Goal: Check status: Verify the current state of an ongoing process or item

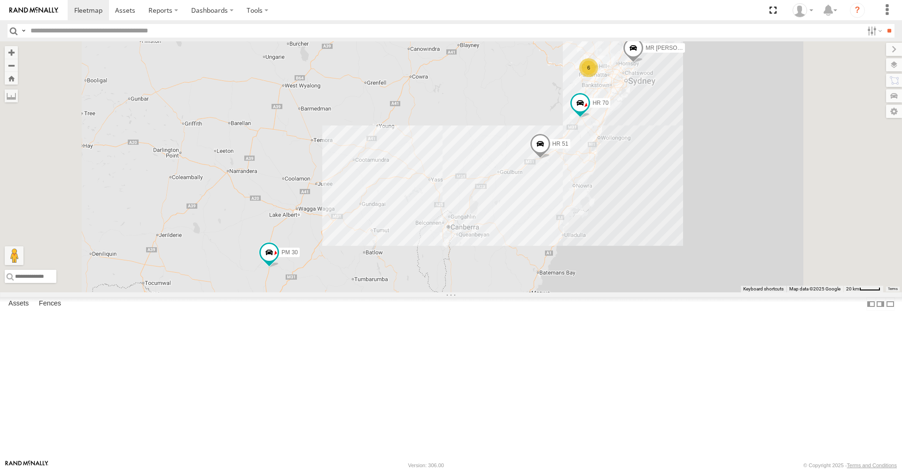
click at [644, 63] on span at bounding box center [633, 50] width 21 height 25
click at [589, 111] on span at bounding box center [580, 102] width 17 height 17
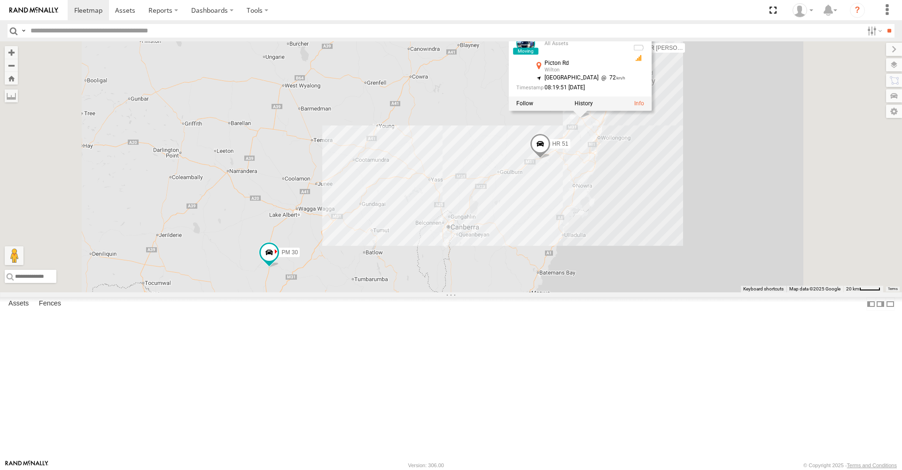
click at [551, 159] on span at bounding box center [540, 145] width 21 height 25
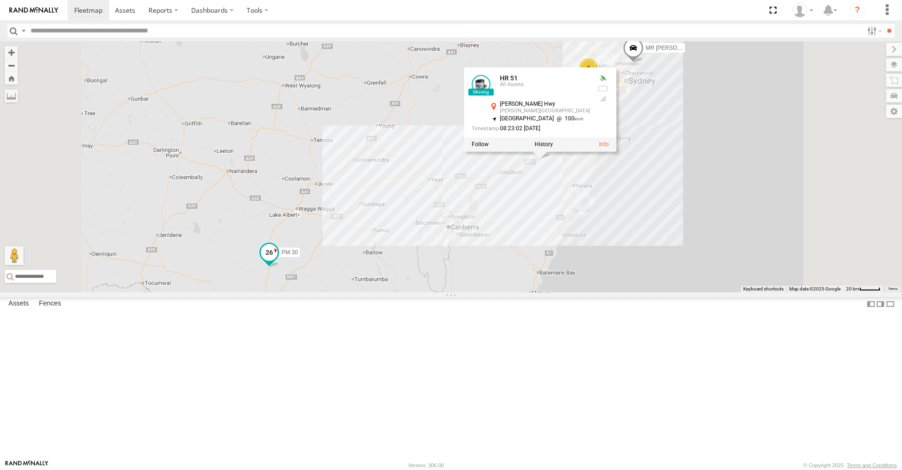
click at [278, 261] on span at bounding box center [269, 252] width 17 height 17
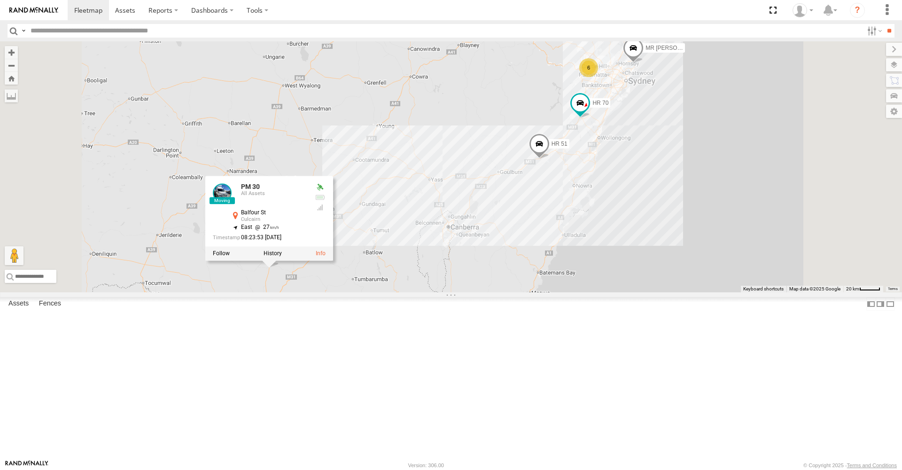
click at [537, 253] on div "6 MR Truck HR 51 PM 30 HR 70 PM 30 All Assets [GEOGRAPHIC_DATA] -35.6676 , 147.…" at bounding box center [451, 166] width 902 height 251
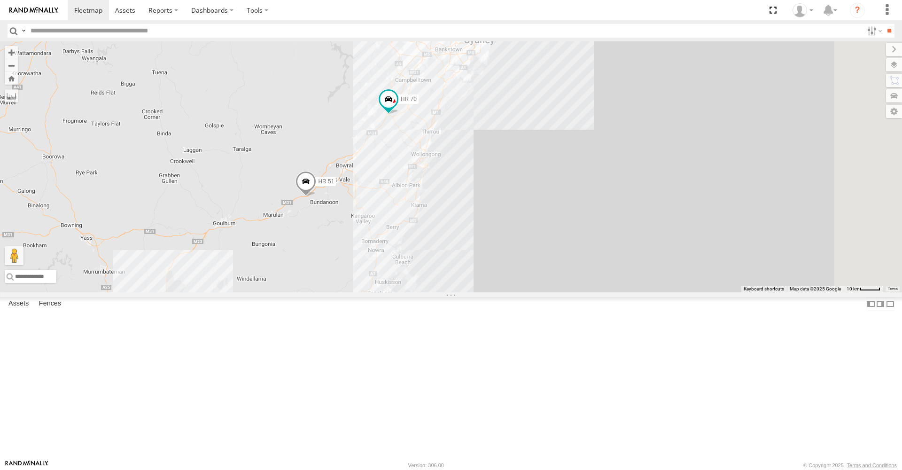
drag, startPoint x: 761, startPoint y: 194, endPoint x: 345, endPoint y: 238, distance: 417.9
click at [345, 238] on div "MR Truck HR 51 PM 30 HR 70" at bounding box center [451, 166] width 902 height 251
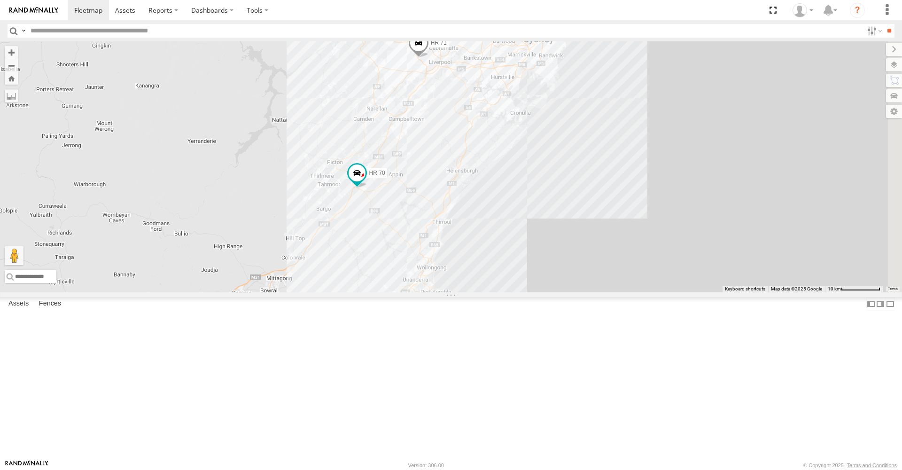
drag, startPoint x: 558, startPoint y: 97, endPoint x: 419, endPoint y: 188, distance: 166.1
click at [419, 188] on div "MR Truck HR 51 PM 30 HR 70 HR 71" at bounding box center [451, 166] width 902 height 251
click at [429, 58] on span at bounding box center [418, 44] width 21 height 25
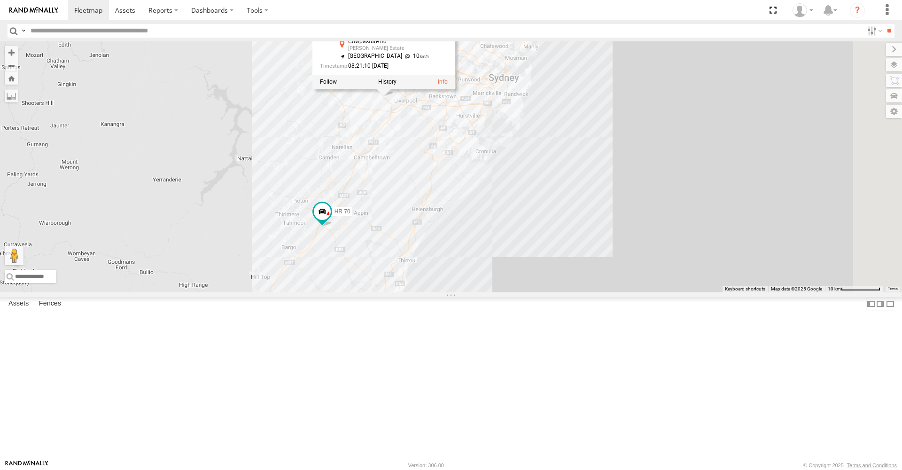
drag, startPoint x: 507, startPoint y: 159, endPoint x: 472, endPoint y: 199, distance: 52.6
click at [472, 199] on div "MR Truck HR 51 PM 30 HR 70 HR 71 4 FMB08S HR 71 All Assets Cowpasture Rd [PERSO…" at bounding box center [451, 166] width 902 height 251
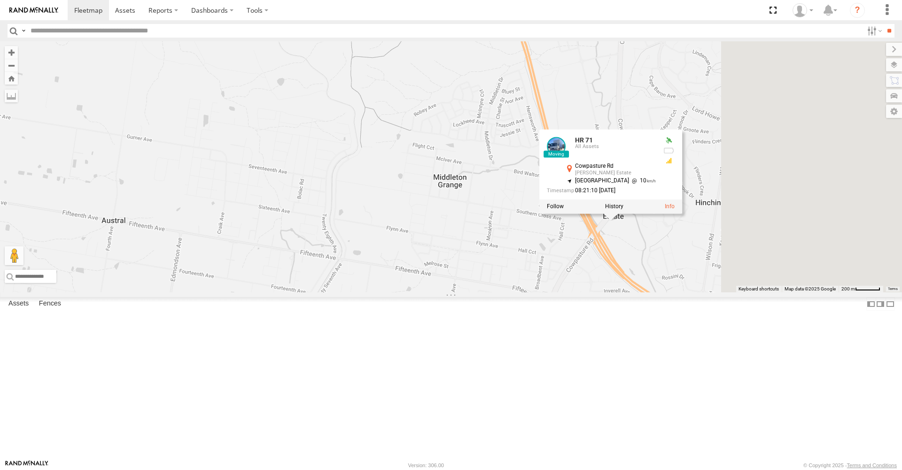
drag, startPoint x: 776, startPoint y: 146, endPoint x: 435, endPoint y: 144, distance: 341.7
click at [436, 144] on div "MR Truck HR 51 PM 30 HR 70 HR 71 FMB08S HR 71 All Assets Cowpasture Rd [PERSON_…" at bounding box center [451, 166] width 902 height 251
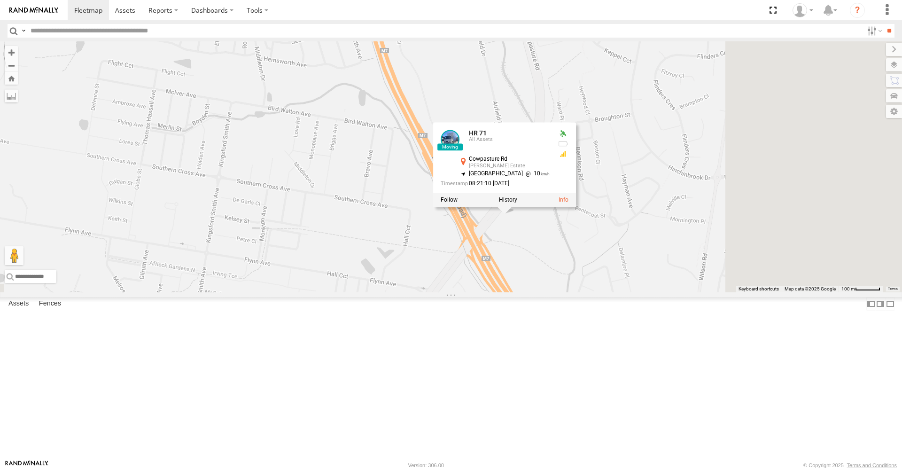
drag, startPoint x: 710, startPoint y: 225, endPoint x: 556, endPoint y: 69, distance: 218.4
click at [557, 70] on div "MR Truck HR 51 PM 30 HR 70 HR 71 FMB08S HR 71 All Assets Cowpasture Rd [PERSON_…" at bounding box center [451, 166] width 902 height 251
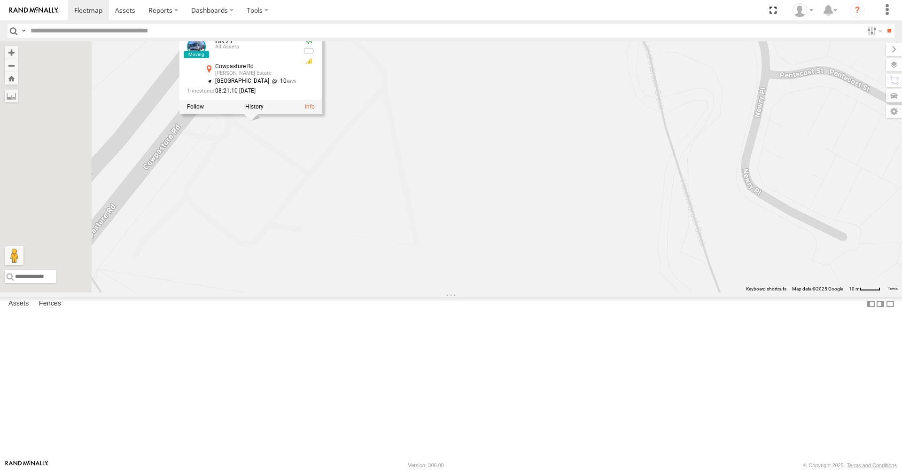
drag, startPoint x: 410, startPoint y: 248, endPoint x: 517, endPoint y: 176, distance: 129.1
click at [517, 176] on div "MR Truck HR 51 PM 30 HR 70 HR 71 FMB08S HR 71 All Assets Cowpasture Rd [PERSON_…" at bounding box center [451, 166] width 902 height 251
